Goal: Information Seeking & Learning: Learn about a topic

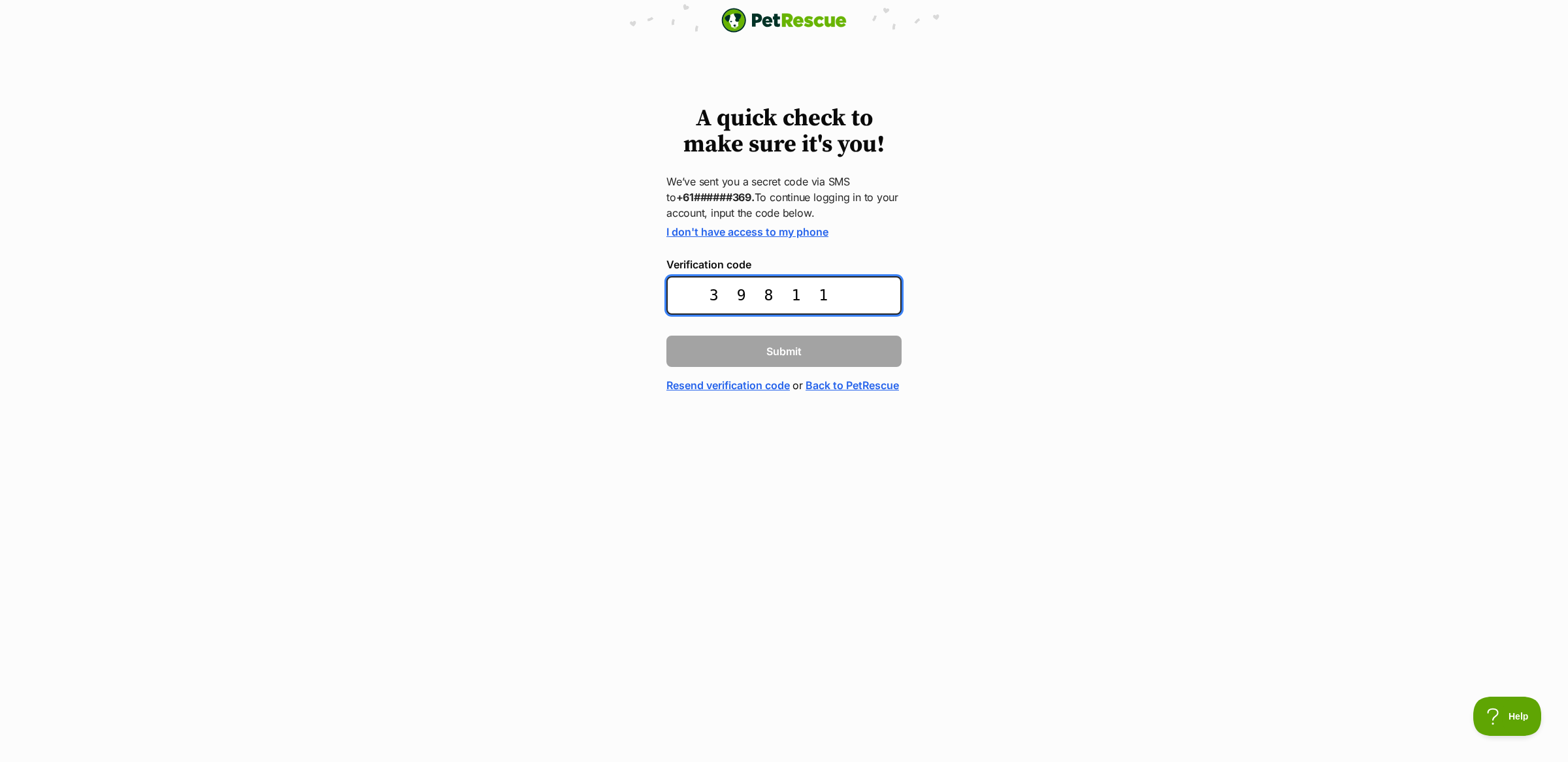
type input "398118"
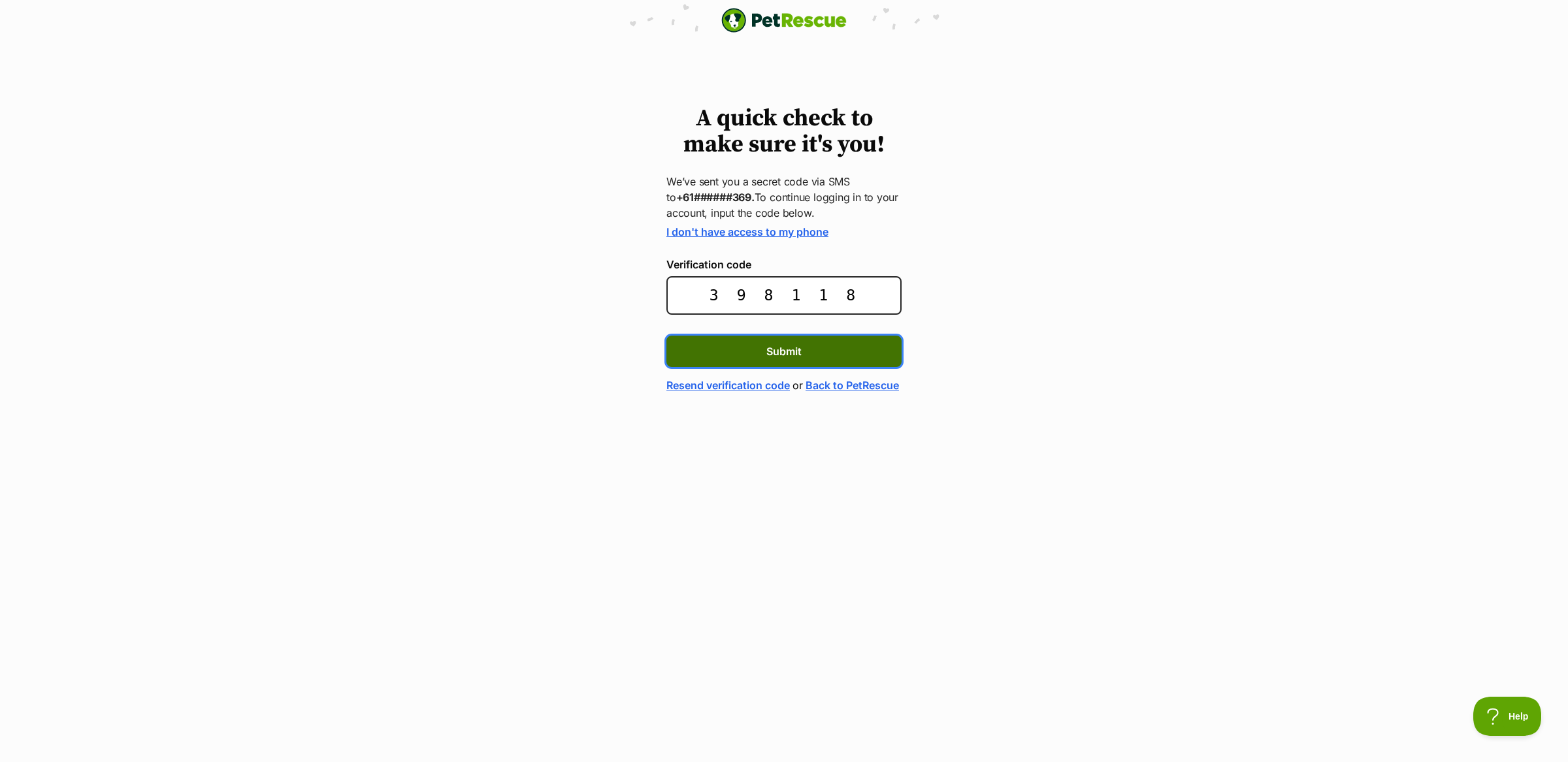
click at [682, 347] on button "Submit" at bounding box center [784, 351] width 235 height 32
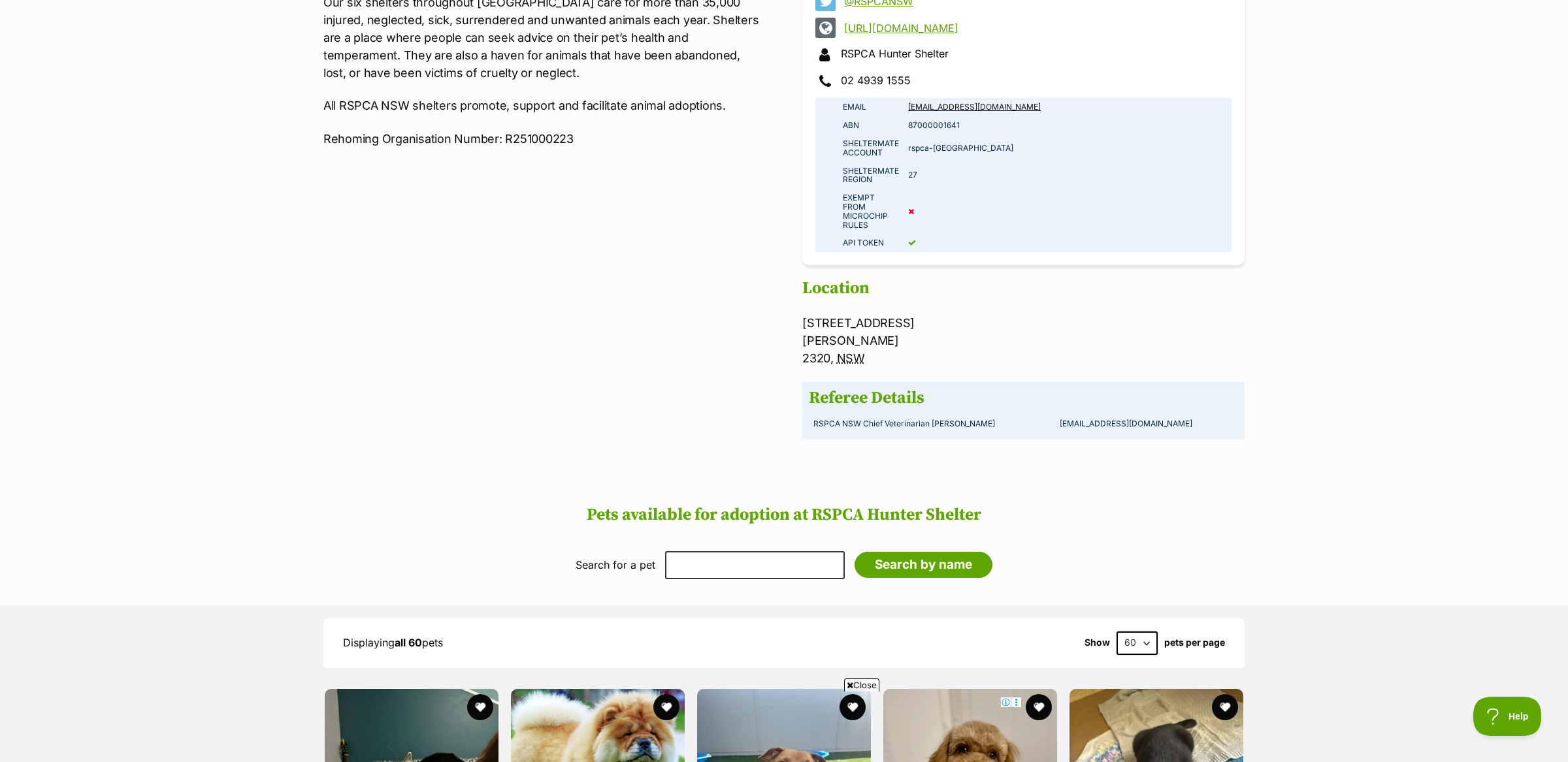
scroll to position [1058, 0]
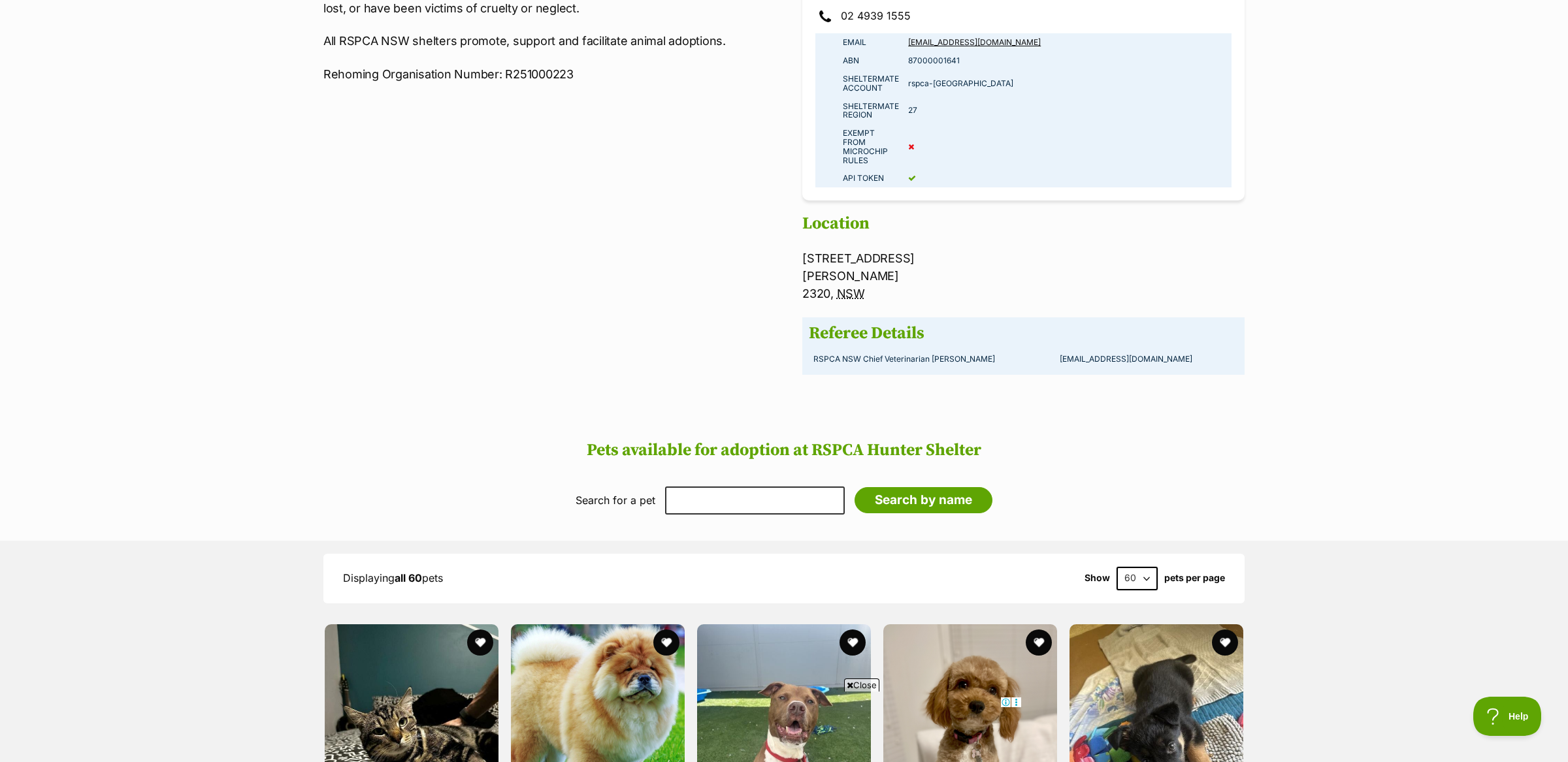
click at [862, 686] on span "Close" at bounding box center [861, 685] width 35 height 13
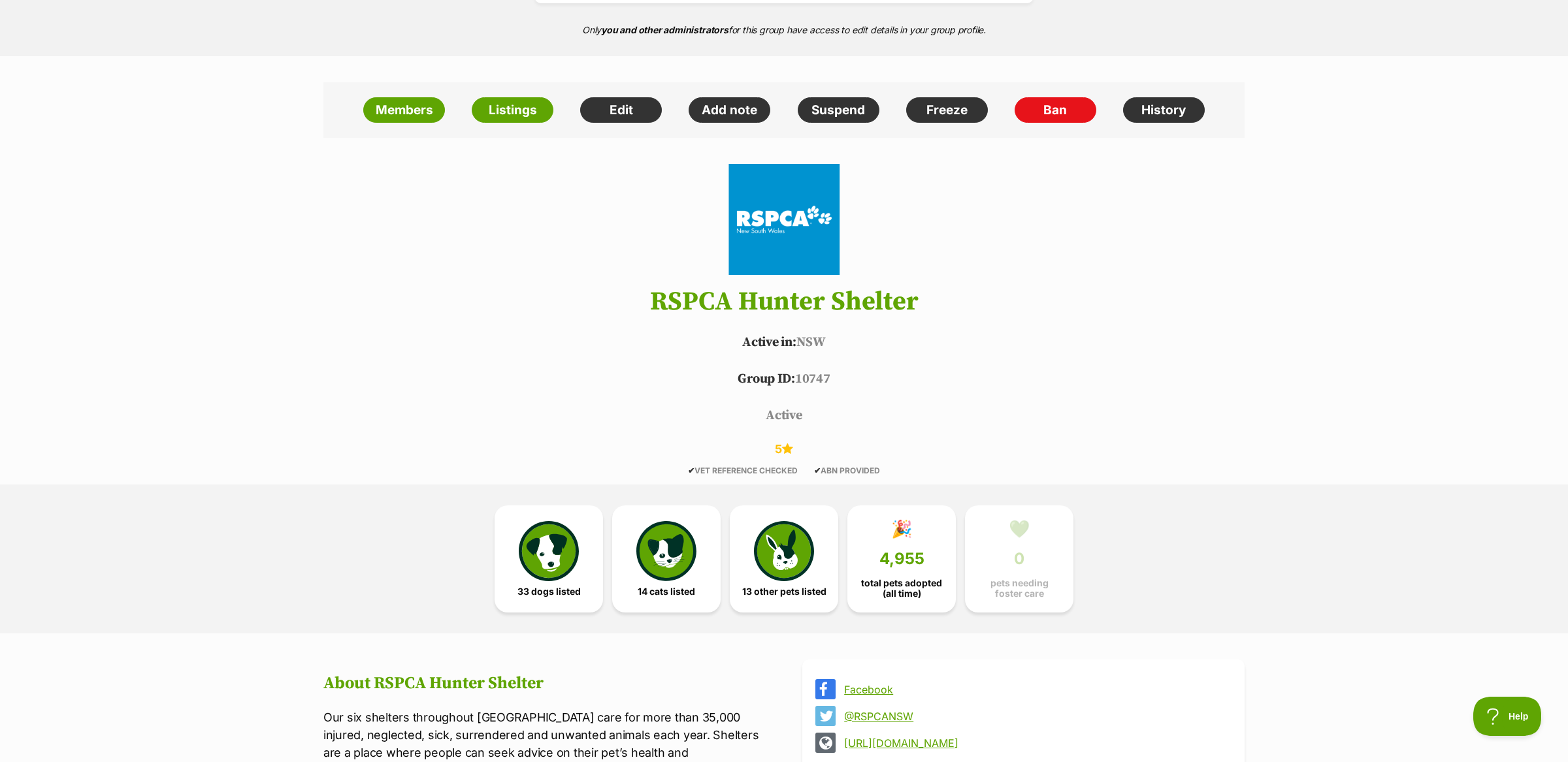
scroll to position [0, 0]
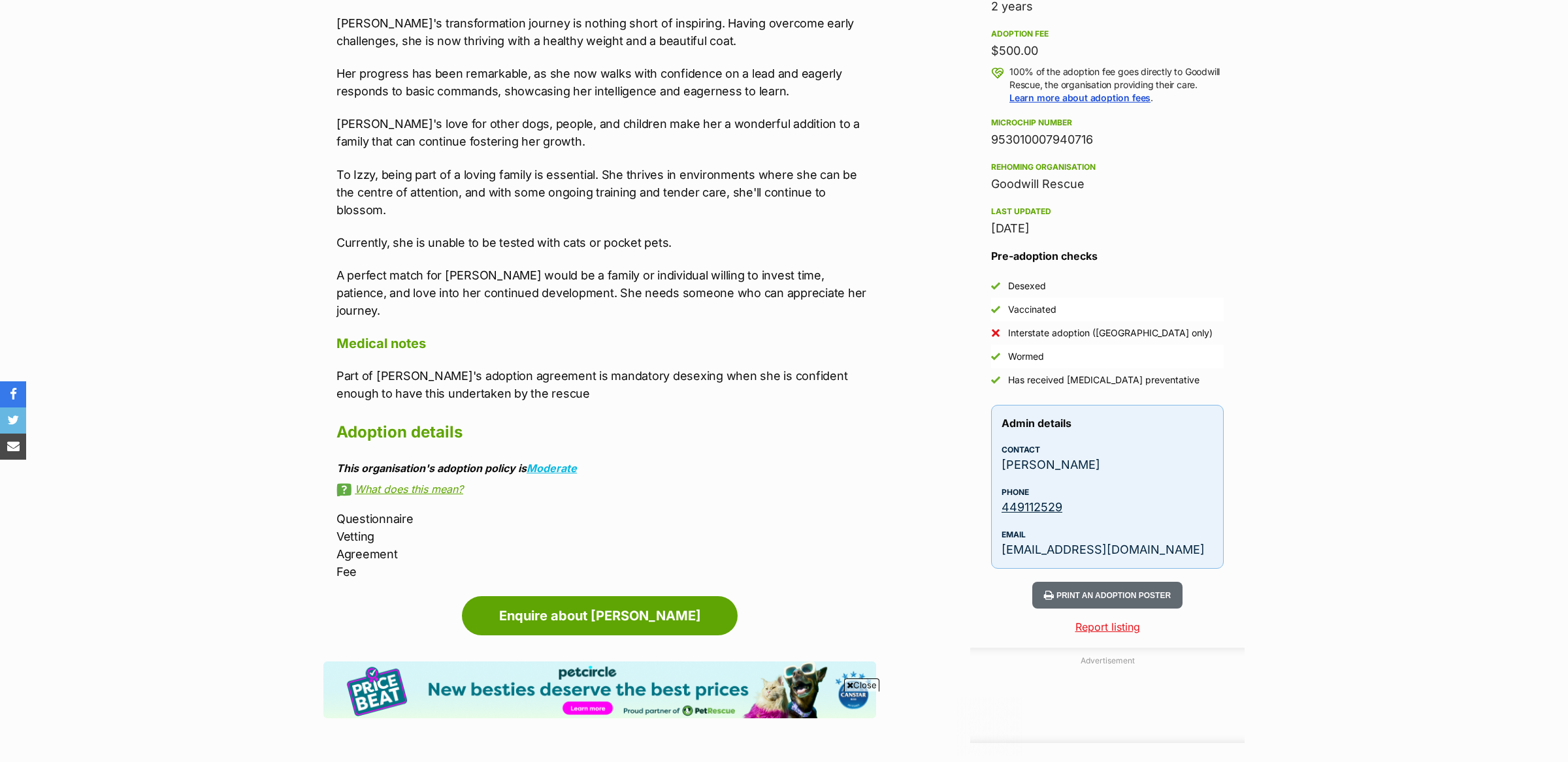
click at [437, 367] on p "Part of Izzy's adoption agreement is mandatory desexing when she is confident e…" at bounding box center [605, 384] width 539 height 35
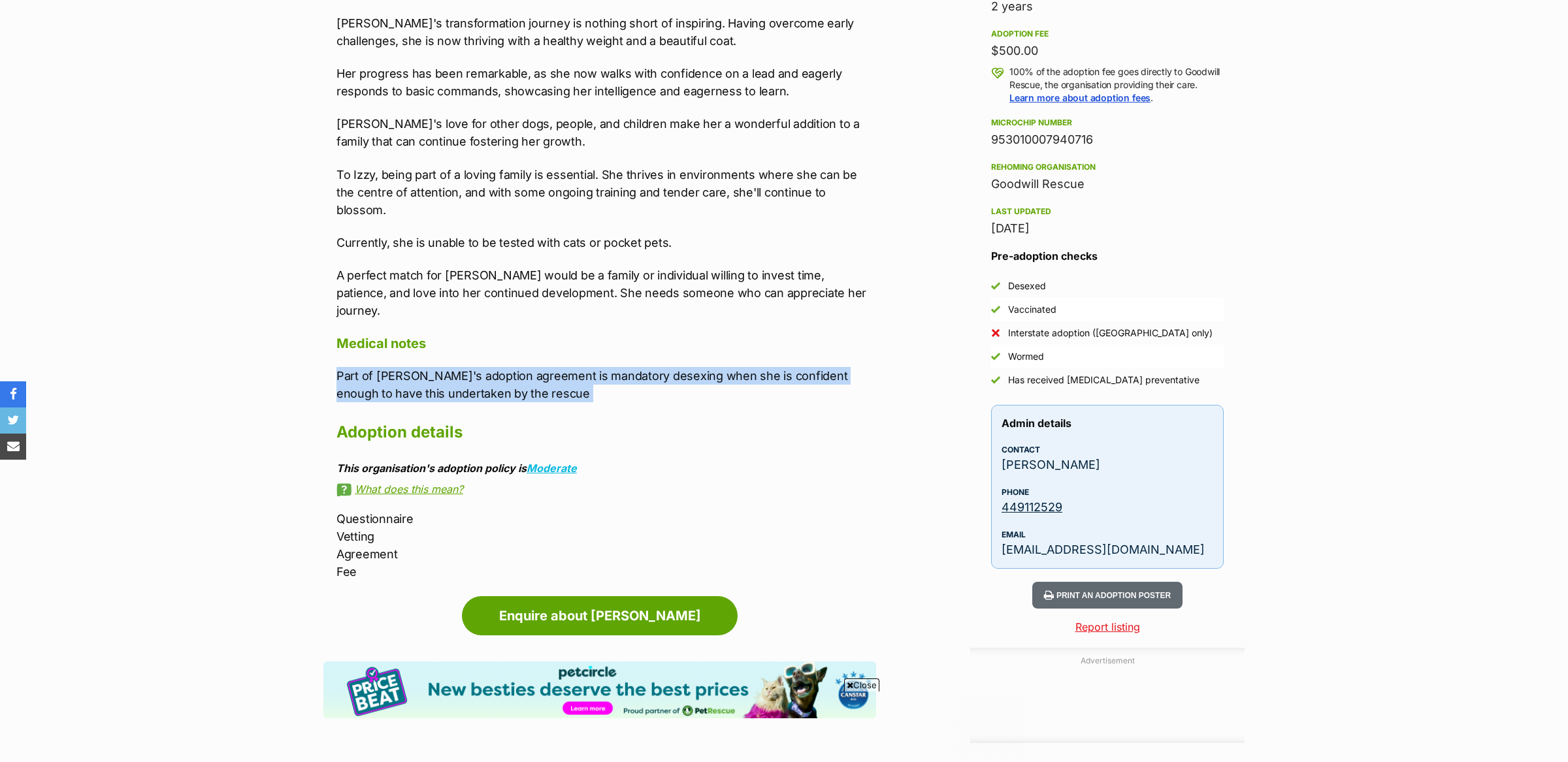
click at [437, 367] on p "Part of Izzy's adoption agreement is mandatory desexing when she is confident e…" at bounding box center [605, 384] width 539 height 35
